Goal: Task Accomplishment & Management: Use online tool/utility

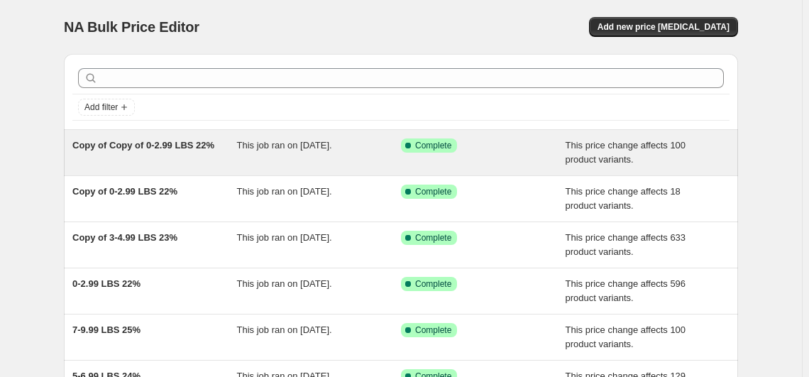
click at [195, 152] on div "Copy of Copy of 0-2.99 LBS 22%" at bounding box center [154, 152] width 165 height 28
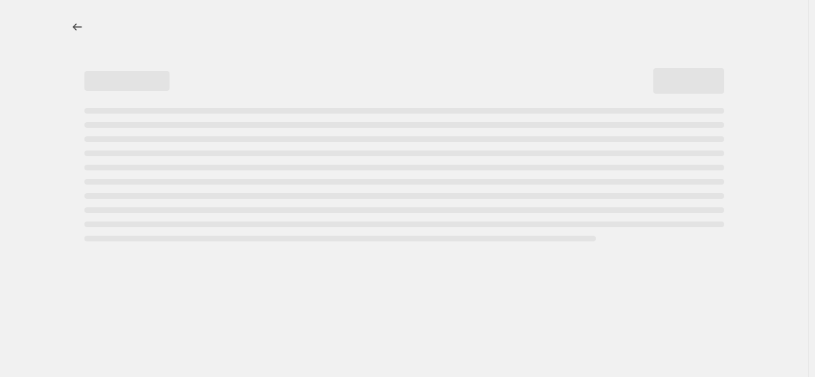
select select "margin"
select select "no_change"
select select "vendor"
select select "not_equal"
select select "collection"
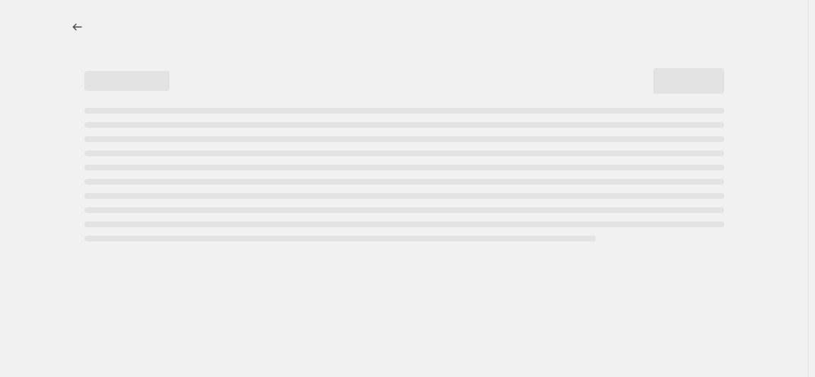
select select "product_status"
select select "draft"
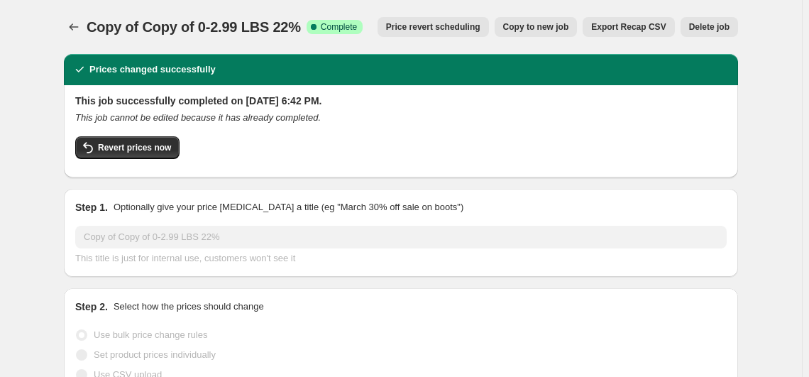
click at [710, 32] on span "Delete job" at bounding box center [709, 26] width 40 height 11
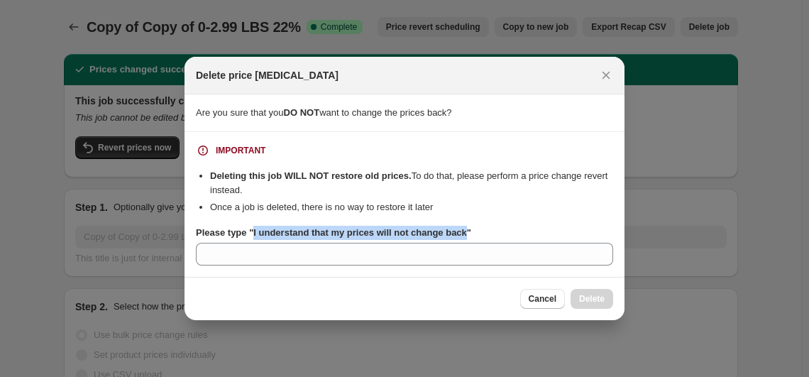
drag, startPoint x: 463, startPoint y: 236, endPoint x: 252, endPoint y: 238, distance: 210.8
click at [252, 238] on b "Please type "I understand that my prices will not change back"" at bounding box center [333, 232] width 275 height 11
copy b "I understand that my prices will not change back"
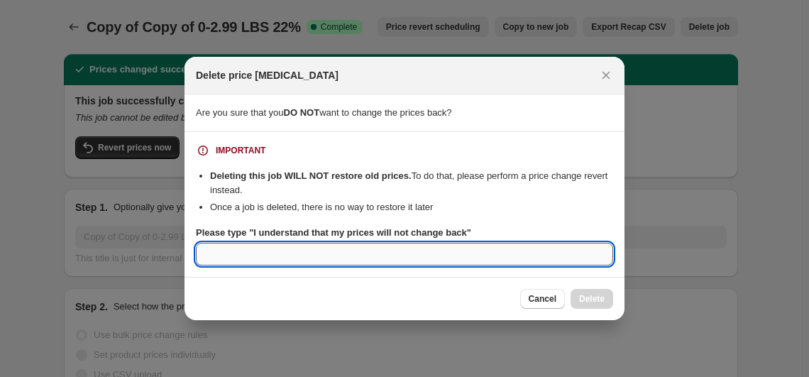
paste input "I understand that my prices will not change back"
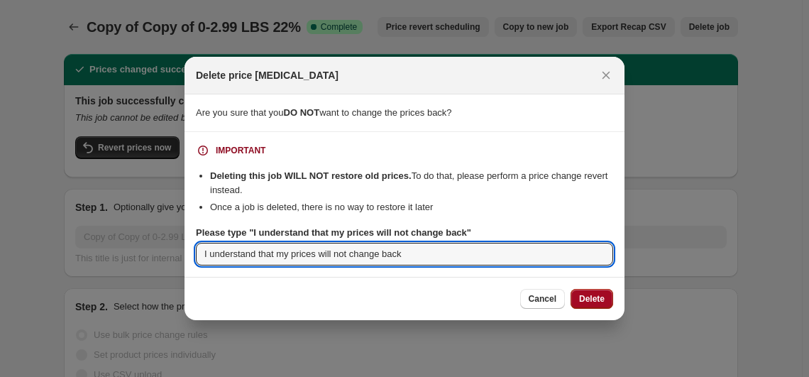
type input "I understand that my prices will not change back"
click at [602, 301] on span "Delete" at bounding box center [592, 298] width 26 height 11
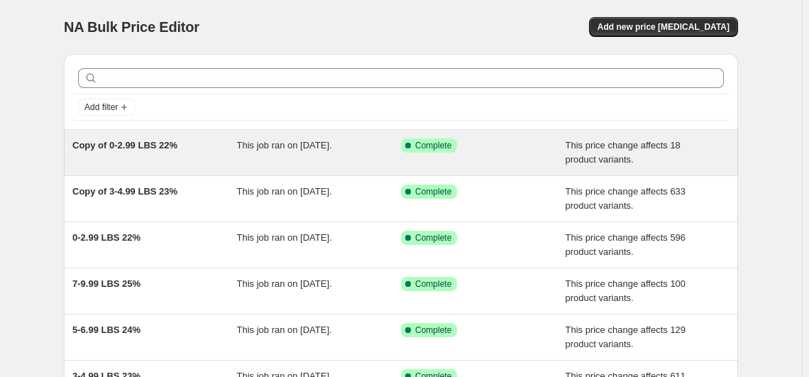
click at [164, 143] on span "Copy of 0-2.99 LBS 22%" at bounding box center [124, 145] width 105 height 11
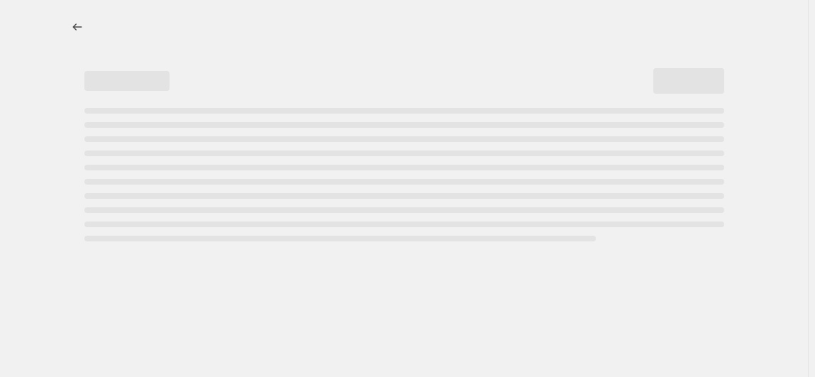
select select "margin"
select select "no_change"
select select "vendor"
select select "not_equal"
select select "collection"
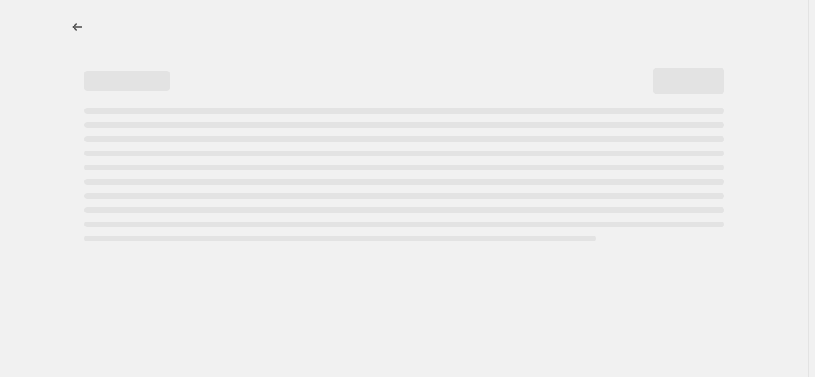
select select "product_status"
select select "draft"
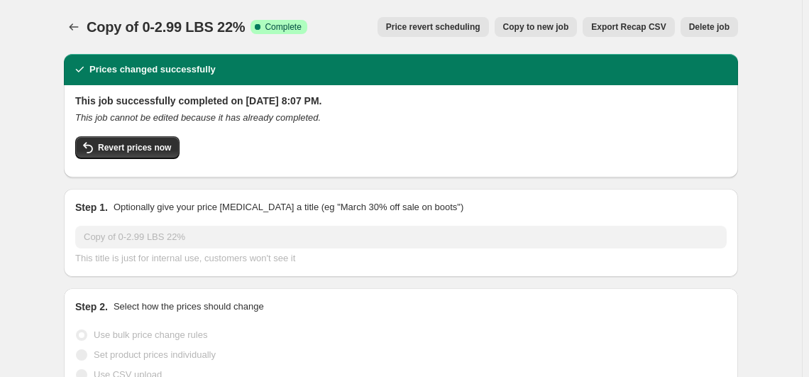
click at [563, 31] on span "Copy to new job" at bounding box center [536, 26] width 66 height 11
select select "margin"
select select "no_change"
select select "vendor"
select select "not_equal"
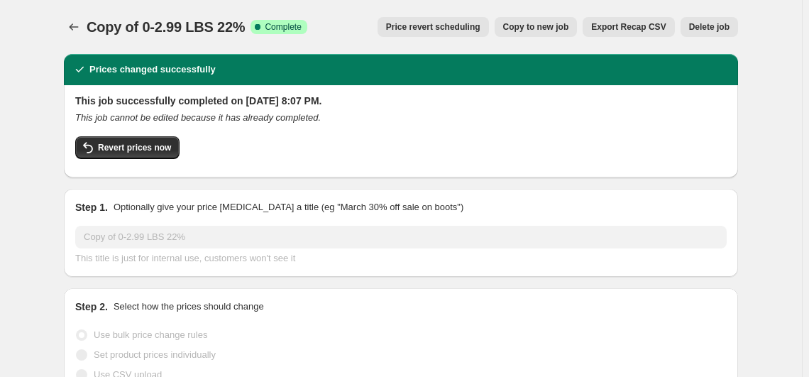
select select "collection"
select select "product_status"
select select "draft"
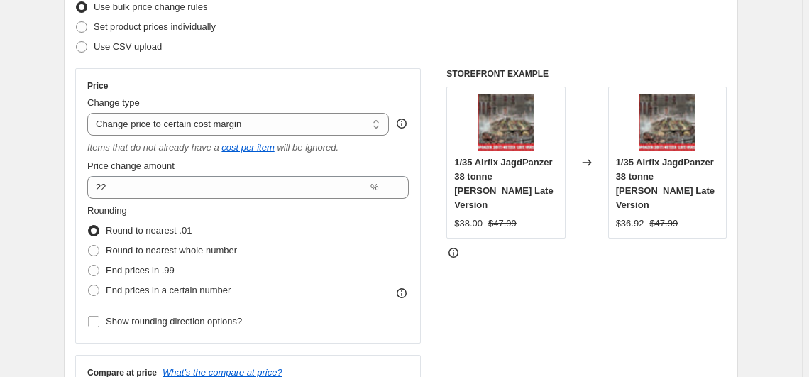
scroll to position [258, 0]
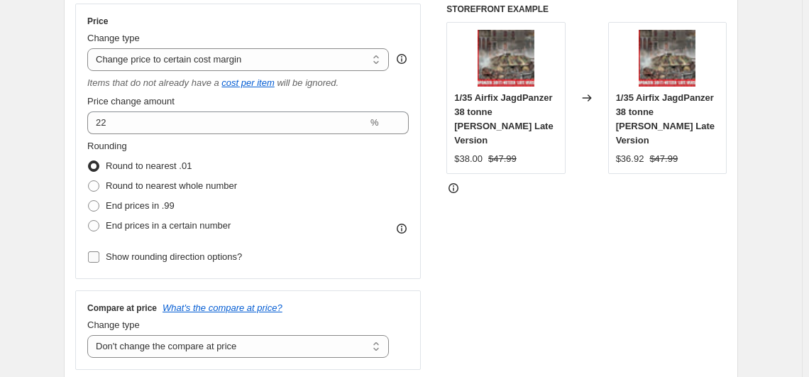
click at [226, 254] on span "Show rounding direction options?" at bounding box center [174, 256] width 136 height 11
click at [99, 254] on input "Show rounding direction options?" at bounding box center [93, 256] width 11 height 11
checkbox input "true"
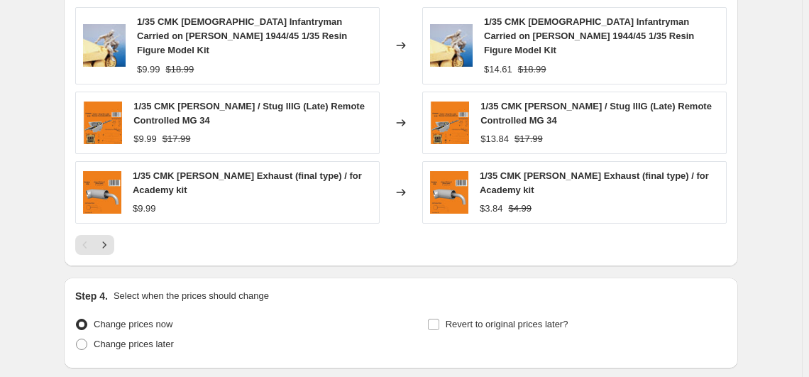
scroll to position [1381, 0]
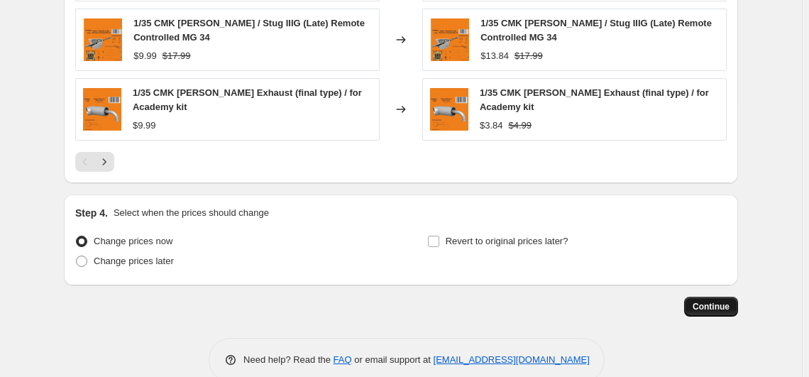
click at [722, 301] on span "Continue" at bounding box center [711, 306] width 37 height 11
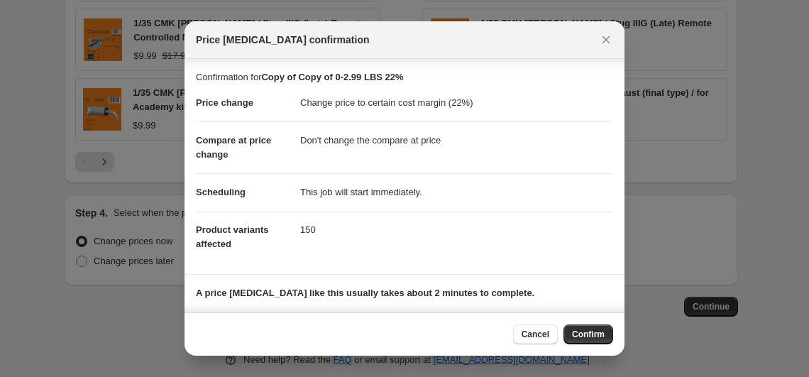
scroll to position [88, 0]
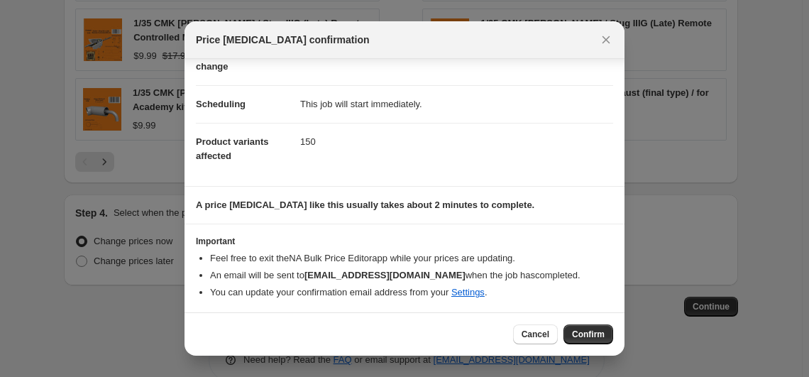
click at [585, 329] on span "Confirm" at bounding box center [588, 334] width 33 height 11
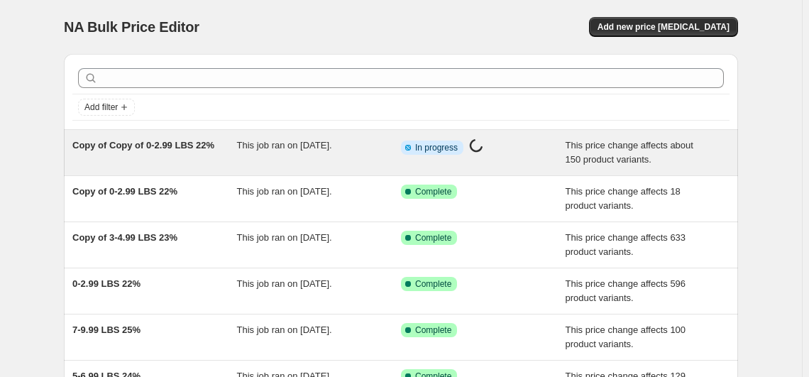
click at [161, 143] on span "Copy of Copy of 0-2.99 LBS 22%" at bounding box center [143, 145] width 142 height 11
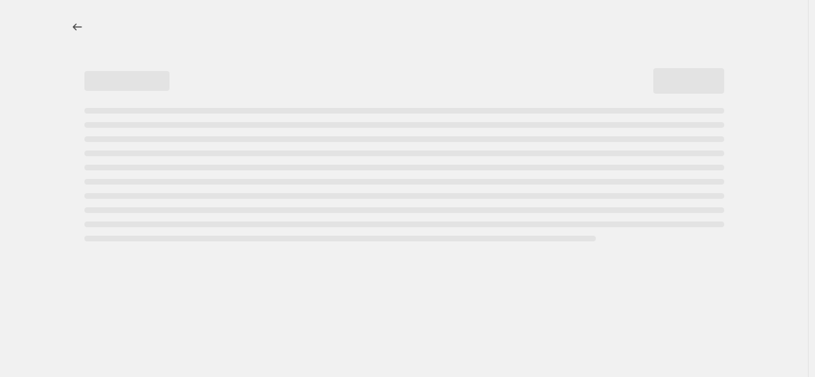
select select "margin"
select select "no_change"
select select "vendor"
select select "not_equal"
select select "collection"
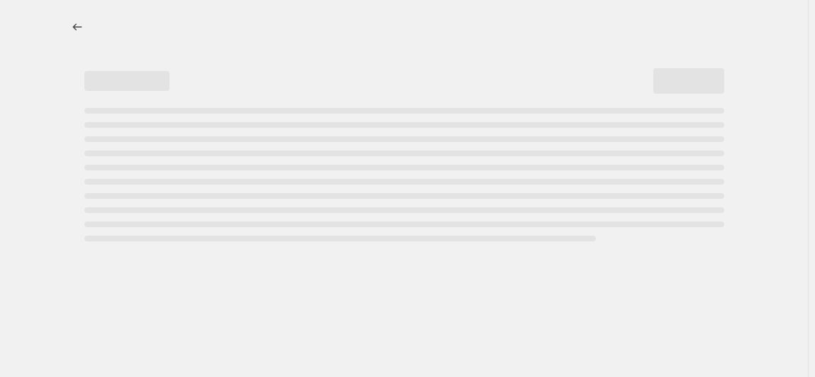
select select "product_status"
select select "draft"
